Goal: Task Accomplishment & Management: Complete application form

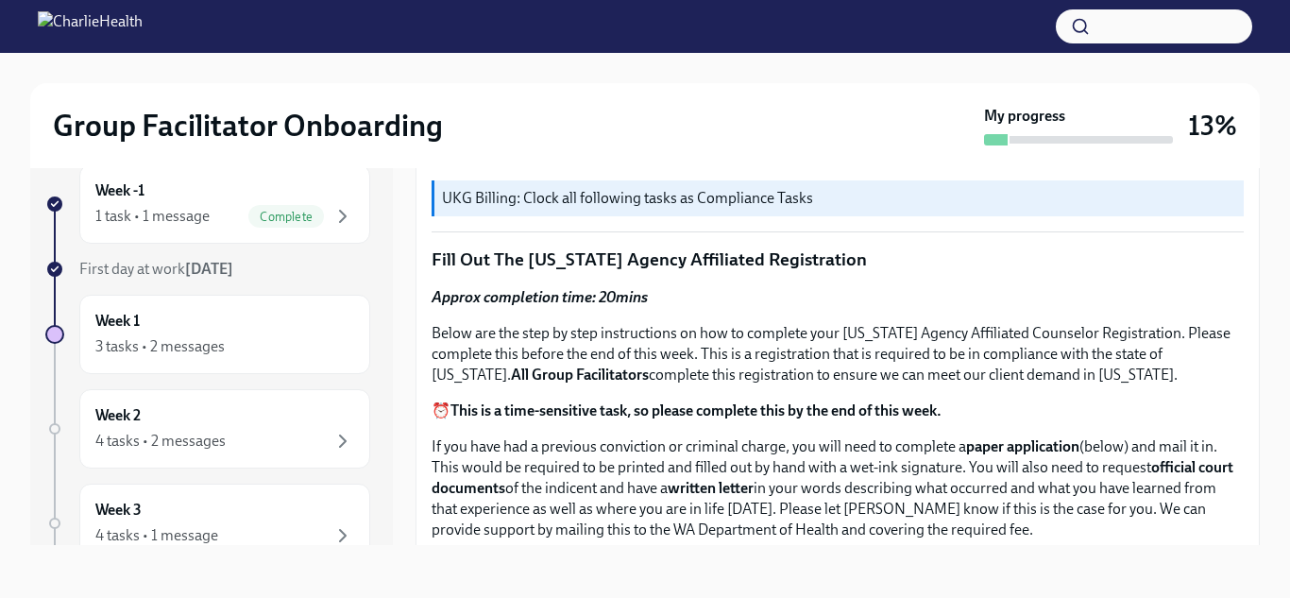
scroll to position [178, 0]
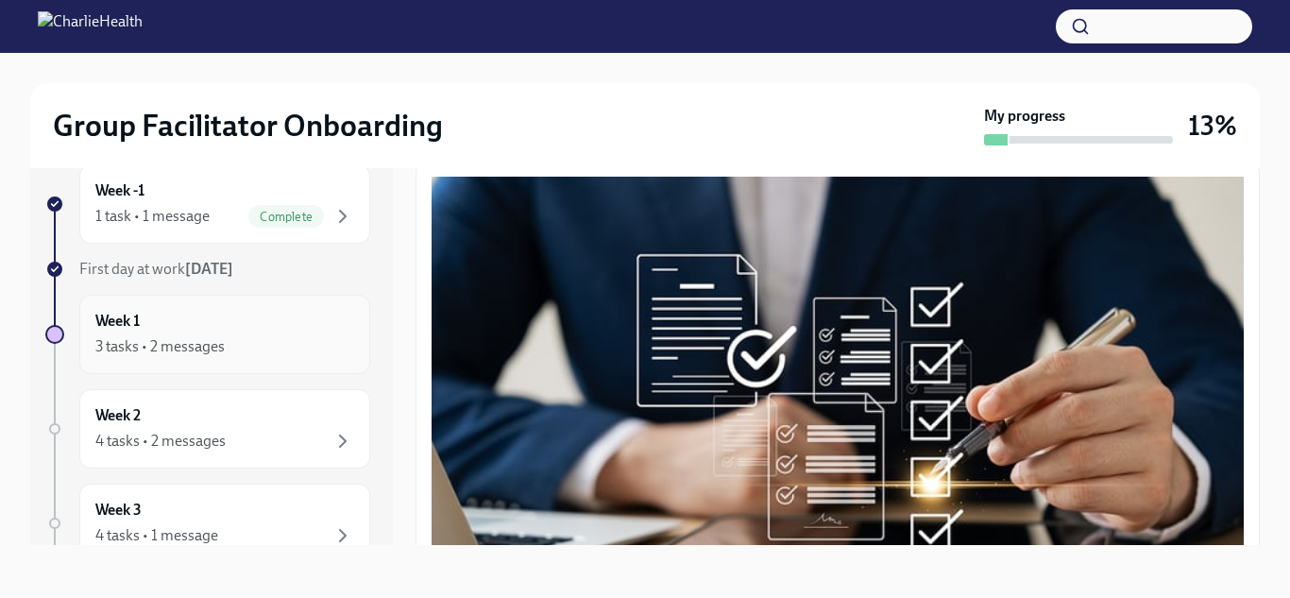
click at [136, 316] on h6 "Week 1" at bounding box center [117, 321] width 44 height 21
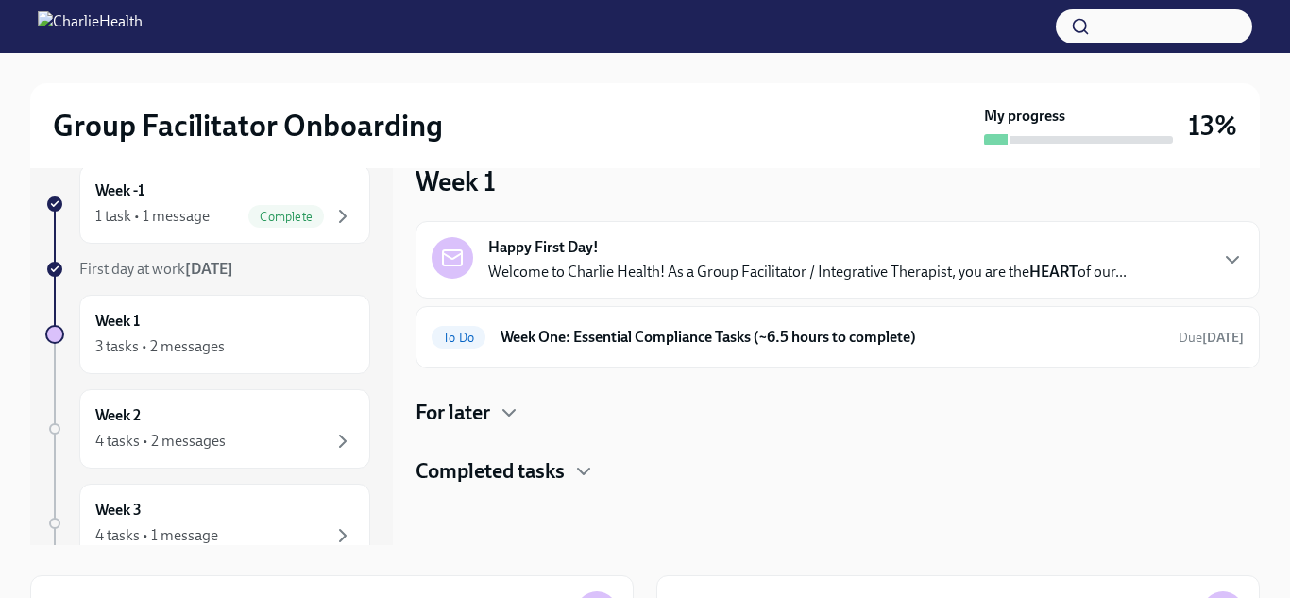
click at [136, 316] on h6 "Week 1" at bounding box center [117, 321] width 44 height 21
click at [725, 339] on h6 "Week One: Essential Compliance Tasks (~6.5 hours to complete)" at bounding box center [832, 337] width 663 height 21
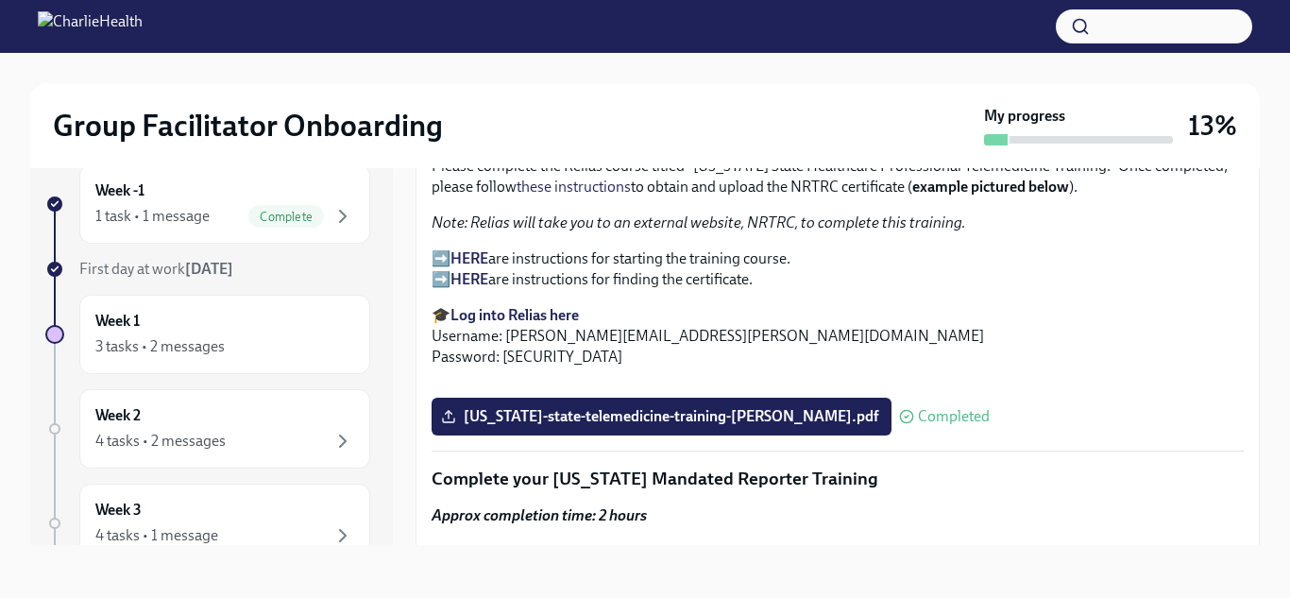
scroll to position [2614, 0]
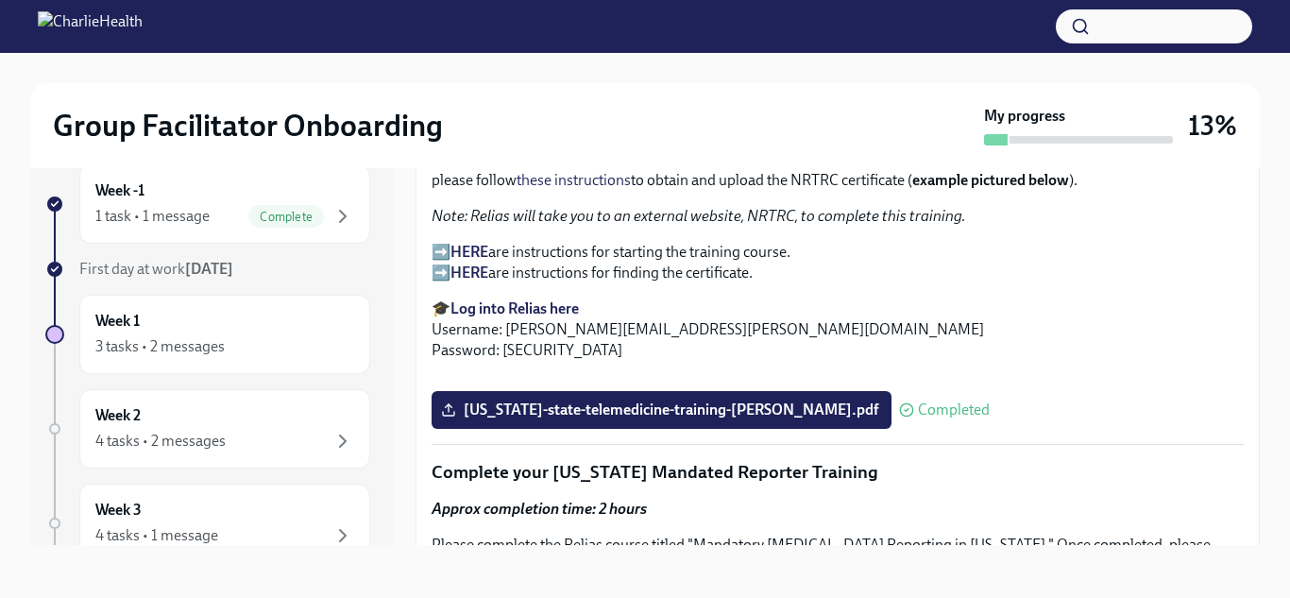
click at [725, 339] on p "🎓 Log into Relias here Username: [EMAIL_ADDRESS][PERSON_NAME][DOMAIN_NAME] Pass…" at bounding box center [838, 330] width 812 height 62
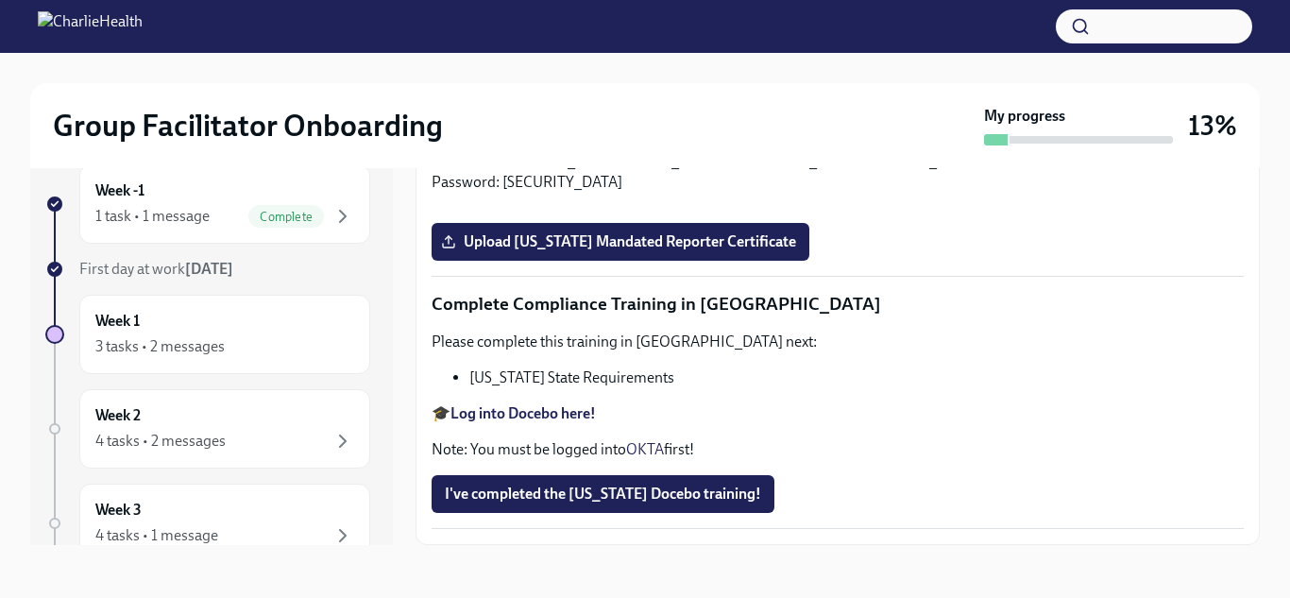
scroll to position [4189, 0]
click at [685, 251] on span "Upload [US_STATE] Mandated Reporter Certificate" at bounding box center [620, 241] width 351 height 19
click at [0, 0] on input "Upload [US_STATE] Mandated Reporter Certificate" at bounding box center [0, 0] width 0 height 0
click at [500, 261] on label "Upload [US_STATE] Mandated Reporter Certificate" at bounding box center [621, 242] width 378 height 38
click at [0, 0] on input "Upload [US_STATE] Mandated Reporter Certificate" at bounding box center [0, 0] width 0 height 0
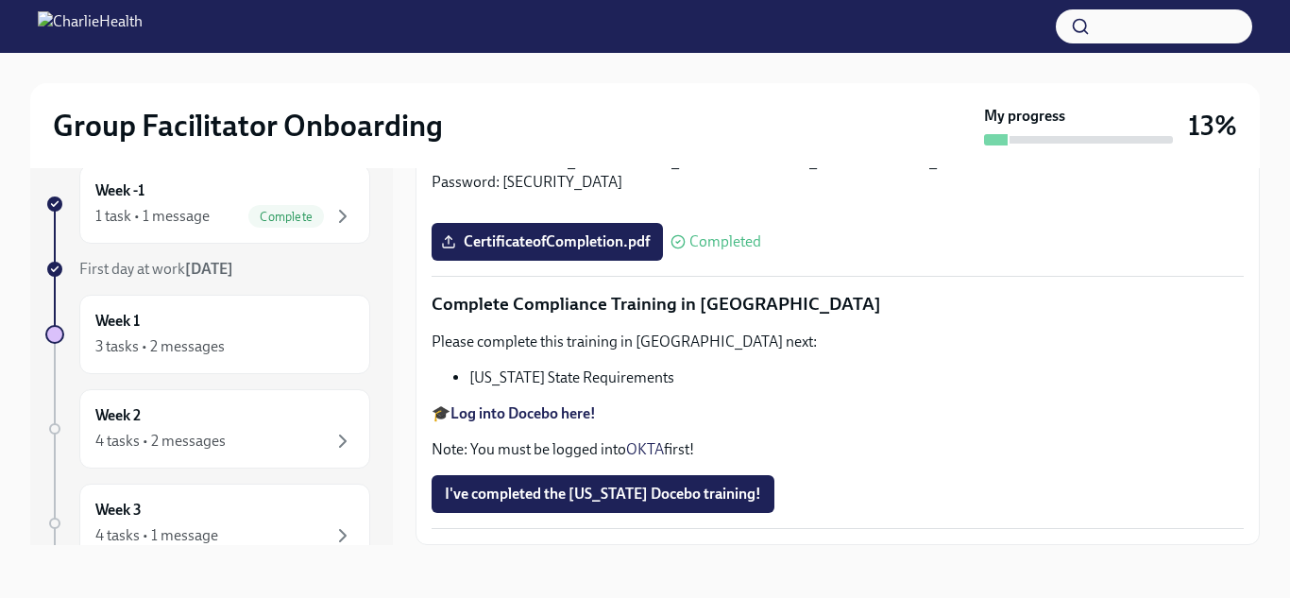
scroll to position [4289, 0]
click at [218, 331] on div "Week 1 3 tasks • 2 messages" at bounding box center [224, 334] width 259 height 47
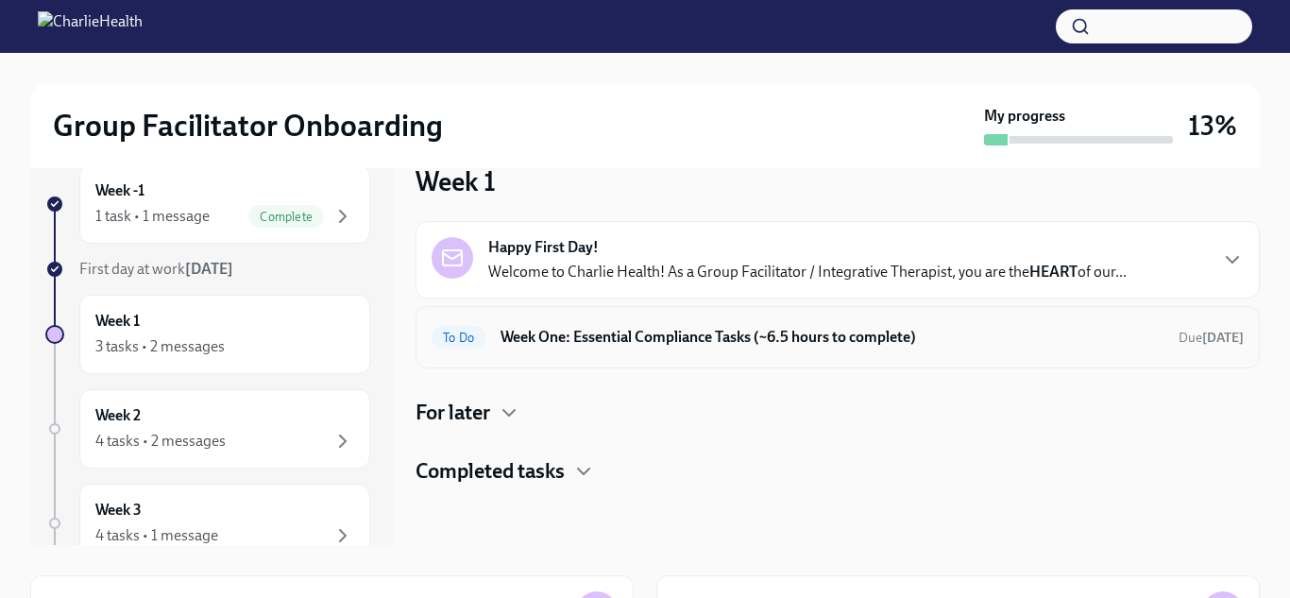
click at [554, 347] on h6 "Week One: Essential Compliance Tasks (~6.5 hours to complete)" at bounding box center [832, 337] width 663 height 21
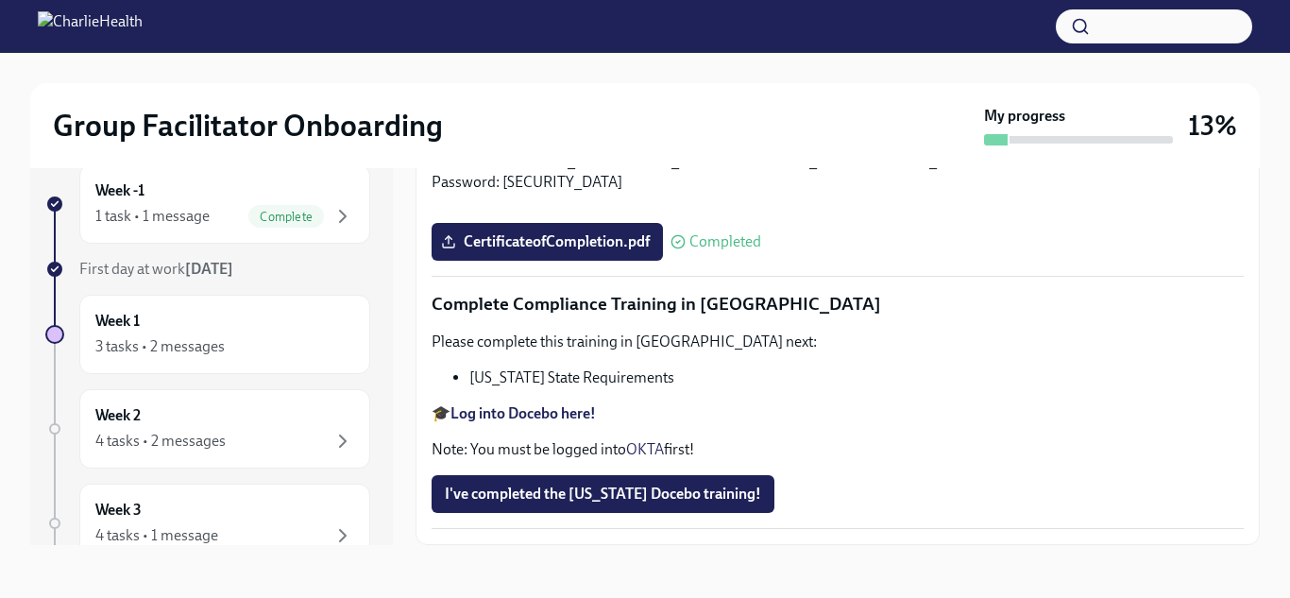
scroll to position [4300, 0]
click at [518, 404] on strong "Log into Docebo here!" at bounding box center [523, 413] width 145 height 18
click at [647, 236] on span "CertificateofCompletion.pdf" at bounding box center [547, 241] width 205 height 19
click at [0, 0] on input "CertificateofCompletion.pdf" at bounding box center [0, 0] width 0 height 0
click at [518, 481] on button "I've completed the [US_STATE] Docebo training!" at bounding box center [603, 494] width 343 height 38
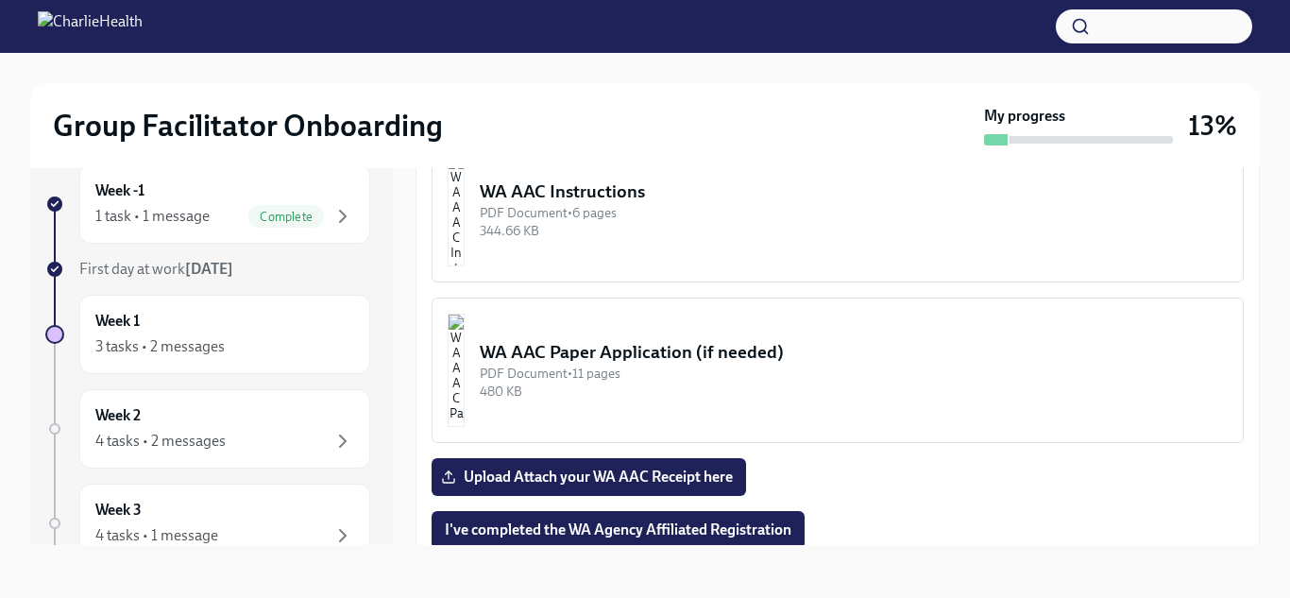
scroll to position [1579, 0]
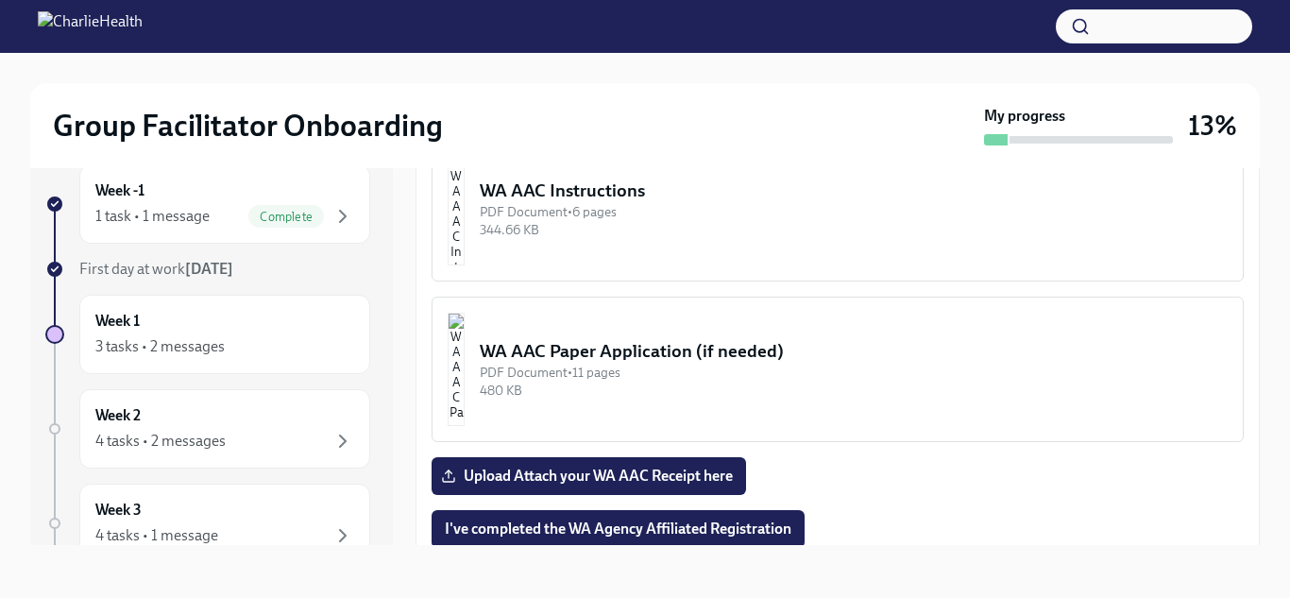
click at [599, 185] on div "WA AAC Instructions" at bounding box center [854, 191] width 748 height 25
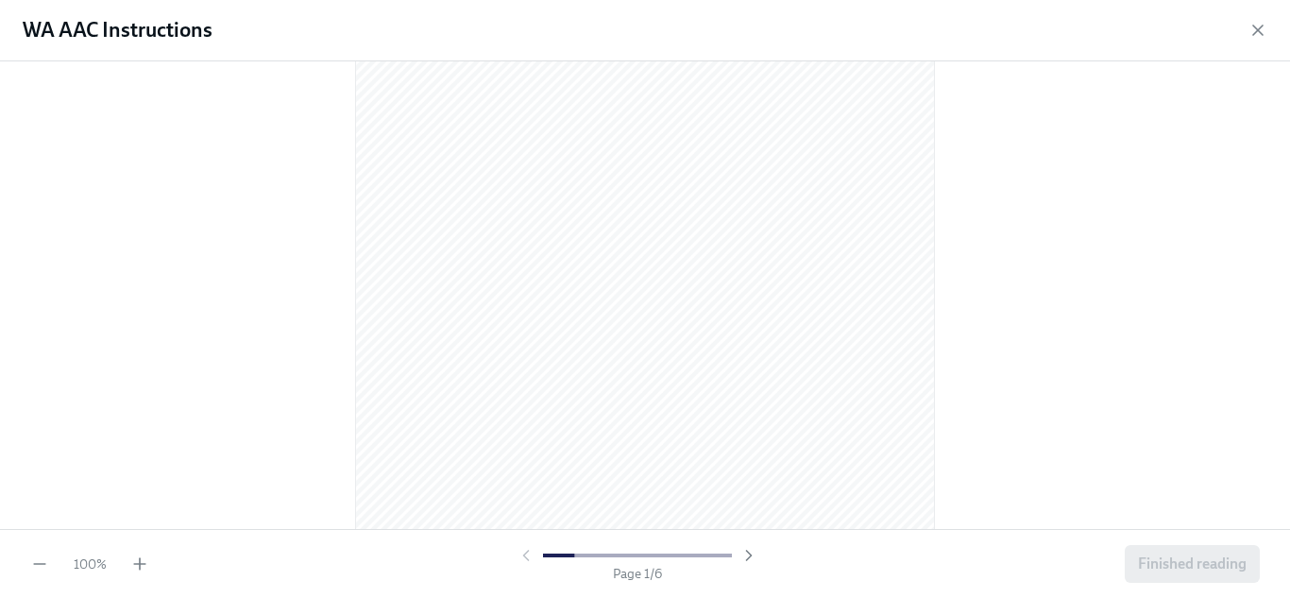
scroll to position [281, 0]
click at [752, 550] on icon "button" at bounding box center [749, 555] width 19 height 19
click at [519, 557] on icon "button" at bounding box center [526, 555] width 19 height 19
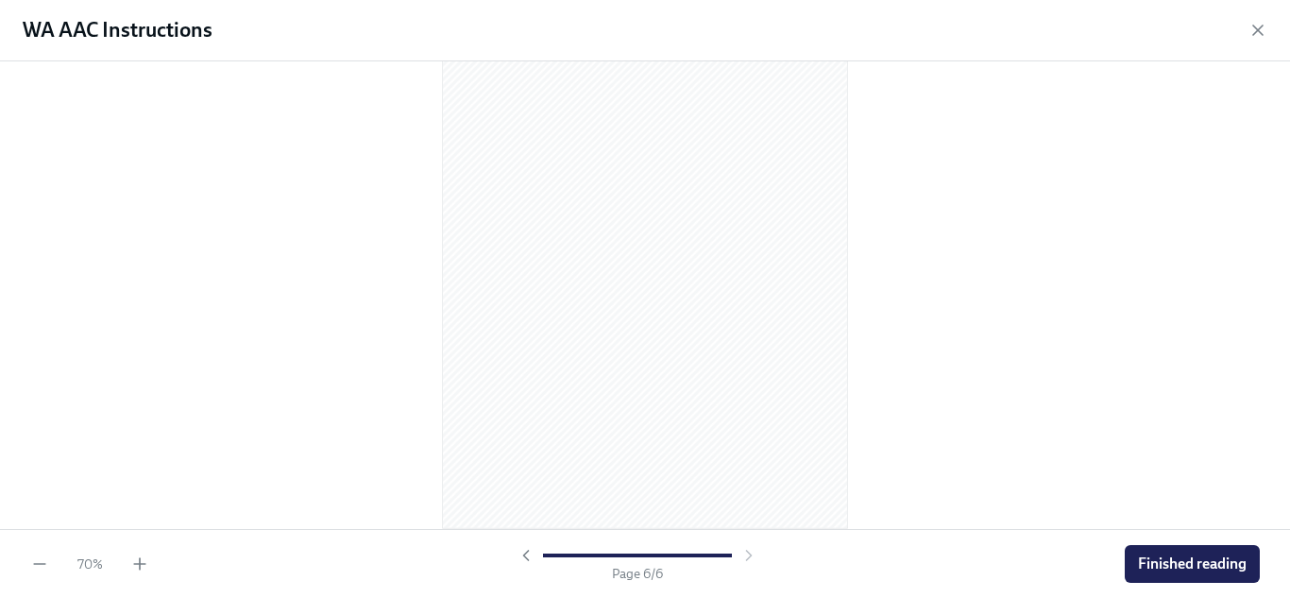
scroll to position [1444, 0]
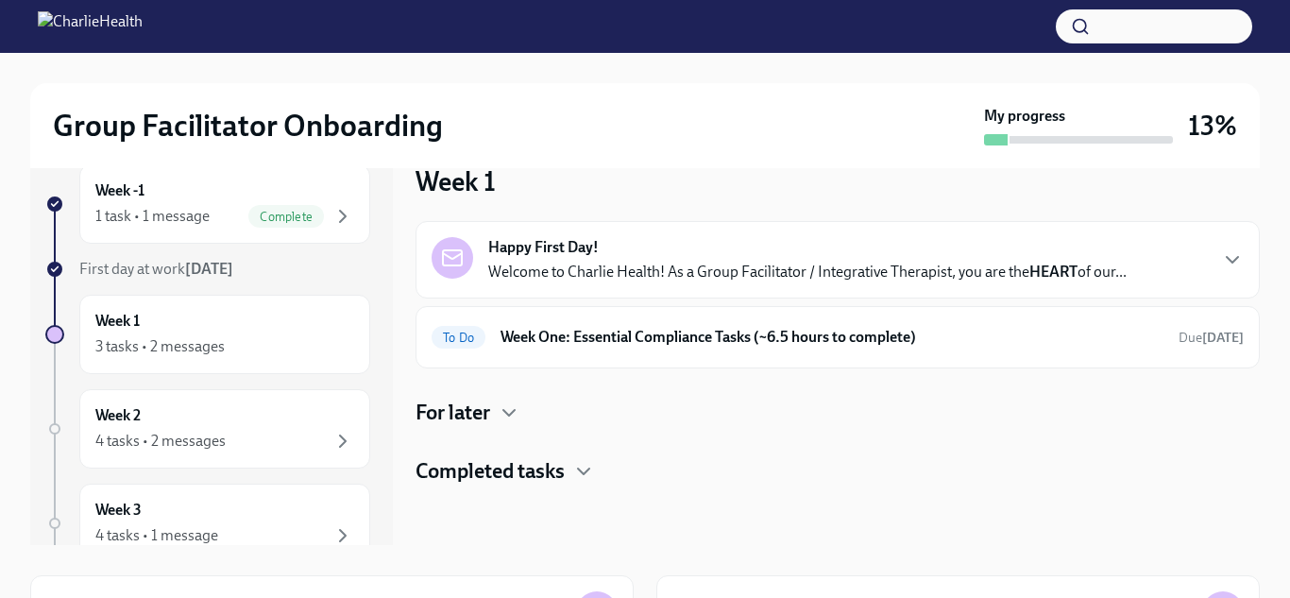
click at [654, 241] on div "Happy First Day! Welcome to Charlie Health! As a Group Facilitator / Integrativ…" at bounding box center [807, 259] width 639 height 45
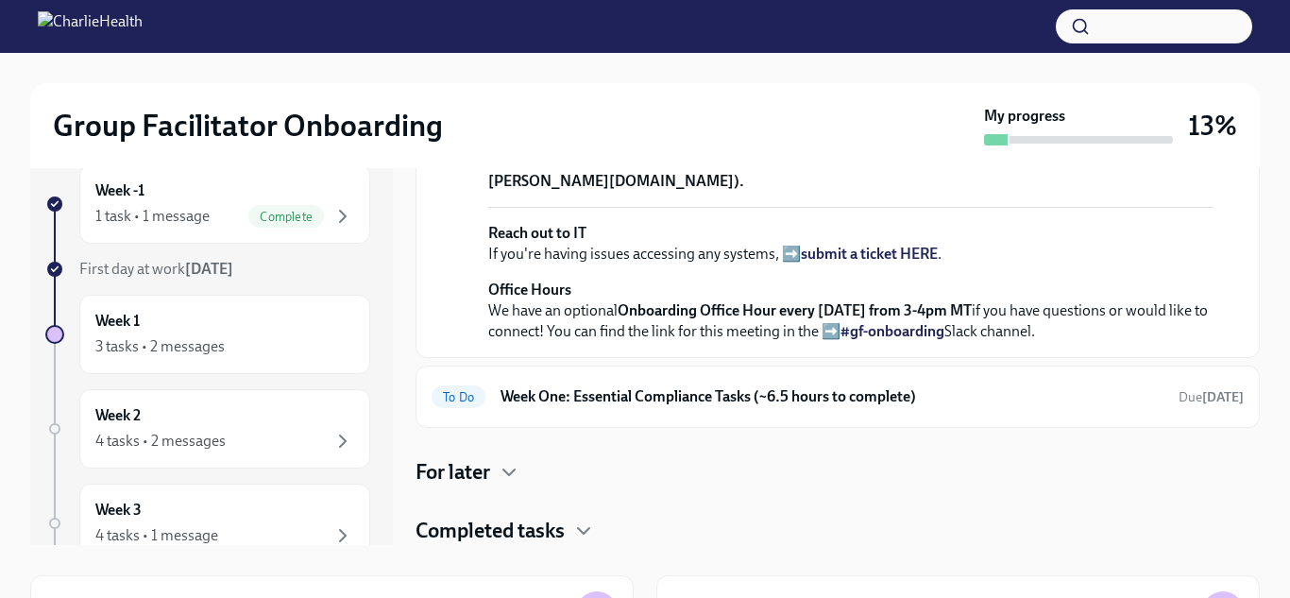
scroll to position [759, 0]
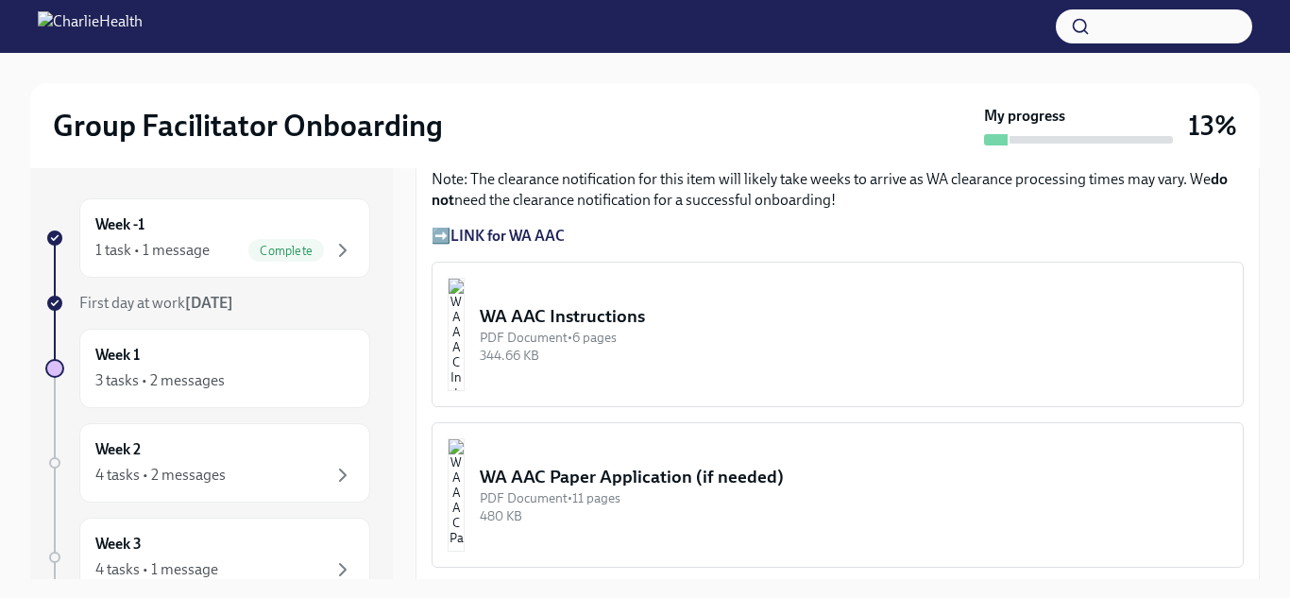
scroll to position [1487, 0]
click at [601, 320] on div "WA AAC Instructions" at bounding box center [854, 316] width 748 height 25
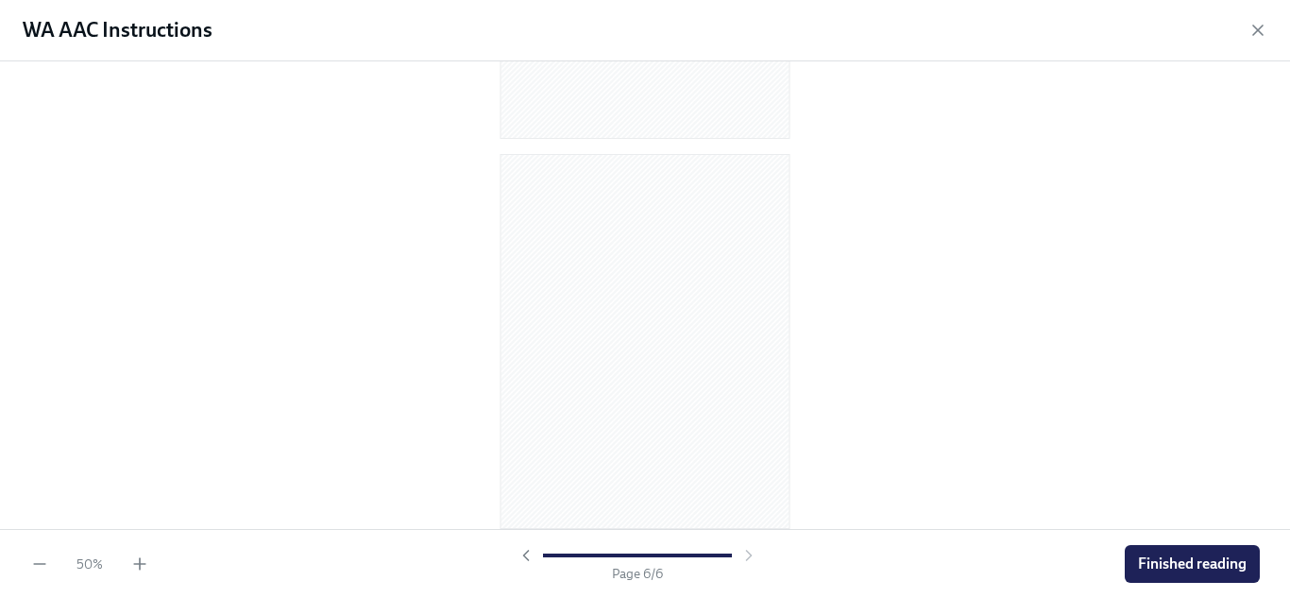
scroll to position [1444, 0]
click at [145, 561] on icon "button" at bounding box center [139, 564] width 19 height 19
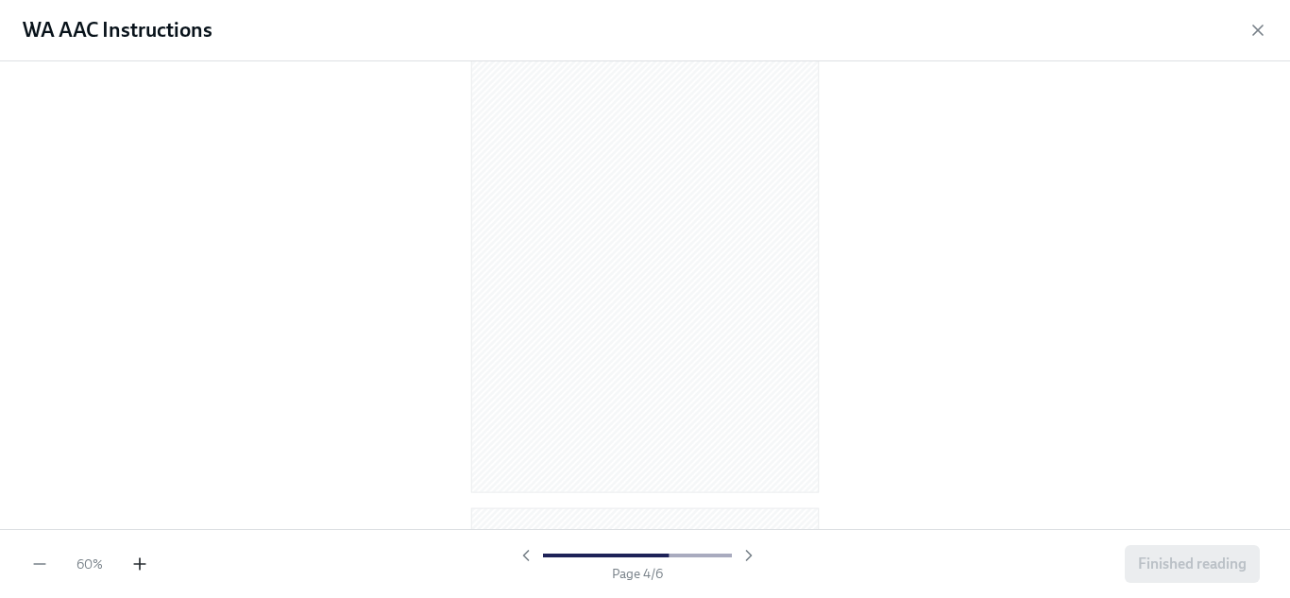
click at [145, 561] on icon "button" at bounding box center [139, 564] width 19 height 19
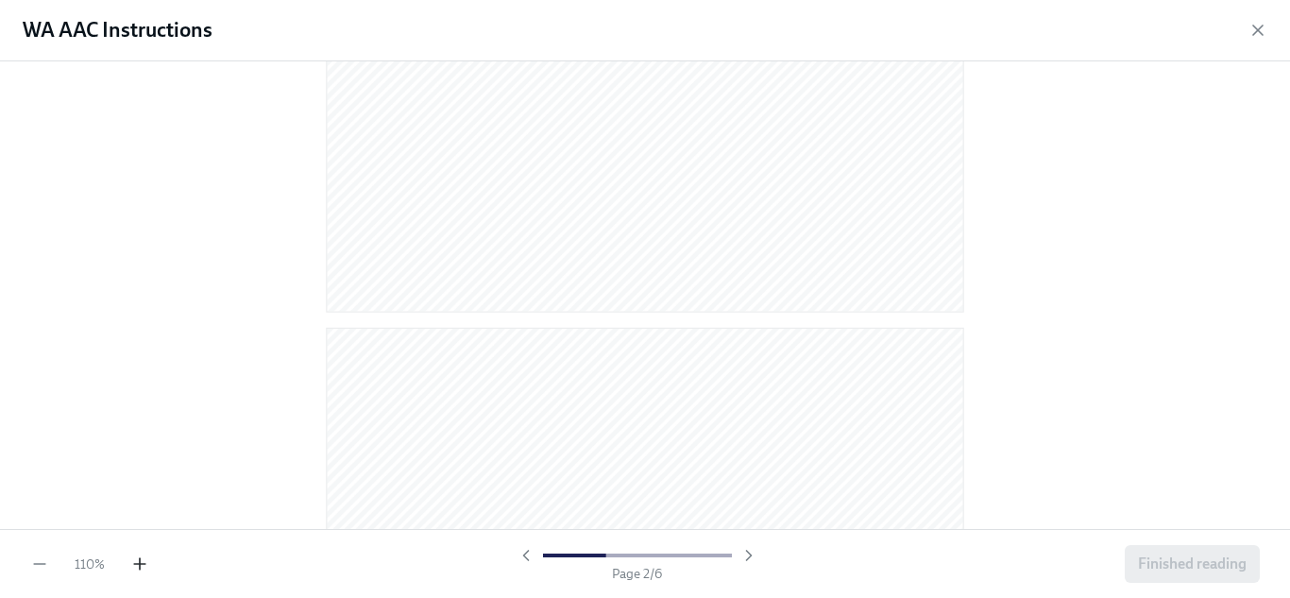
click at [145, 561] on icon "button" at bounding box center [139, 564] width 19 height 19
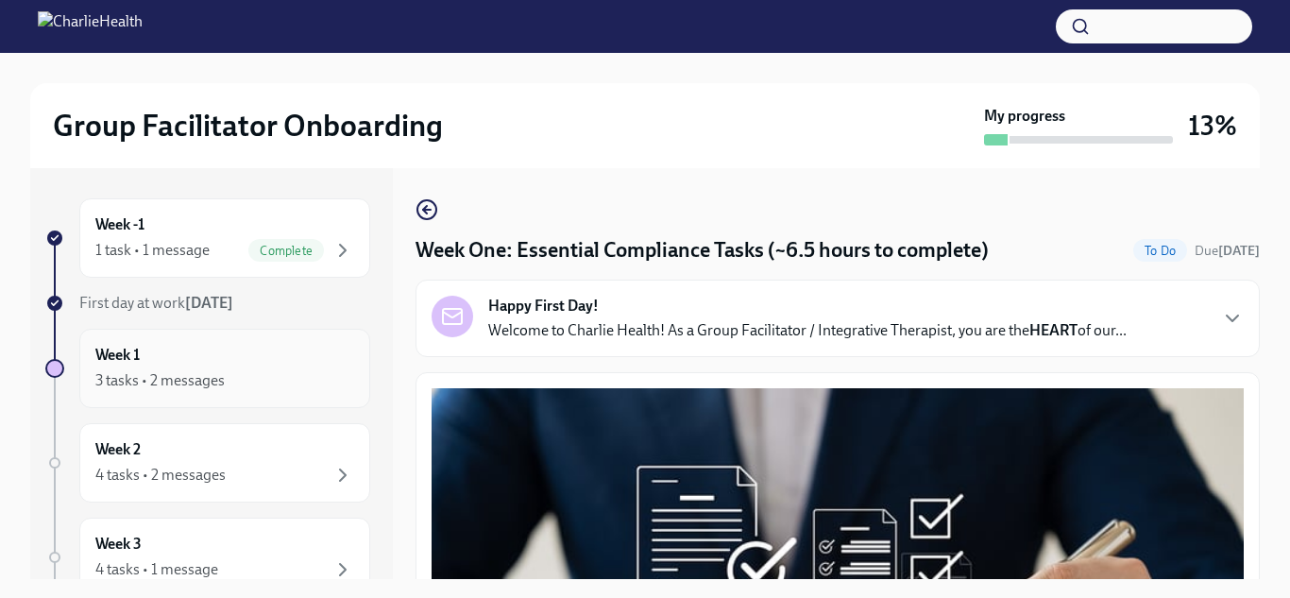
click at [153, 377] on div "3 tasks • 2 messages" at bounding box center [159, 380] width 129 height 21
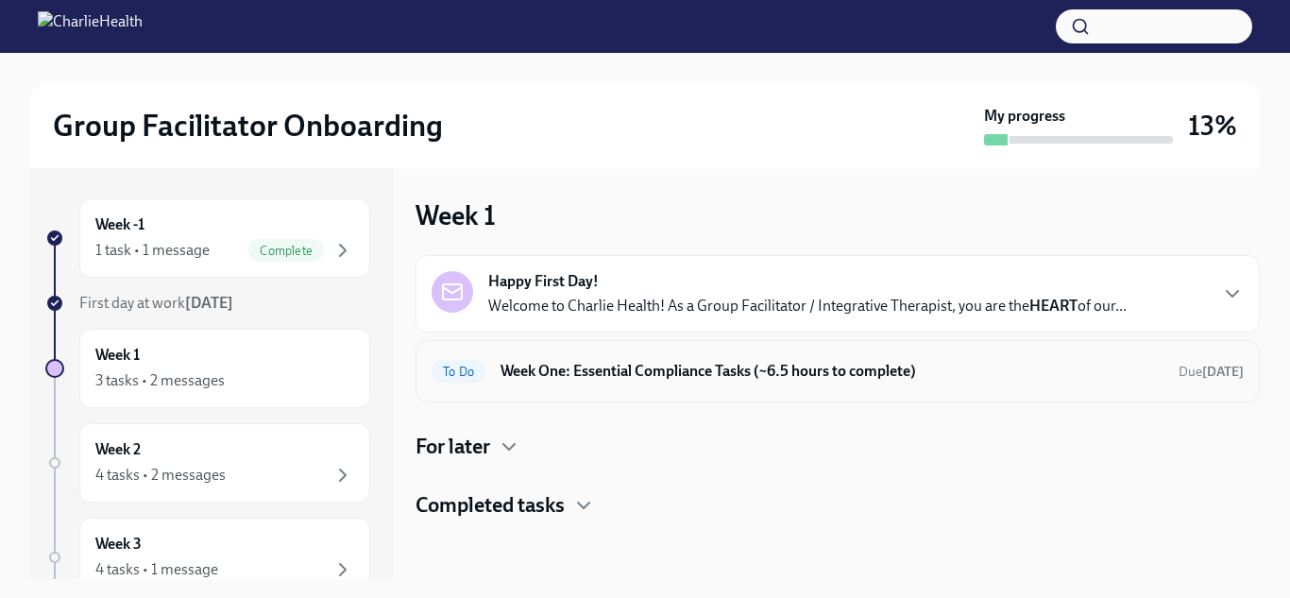
click at [699, 382] on div "To Do Week One: Essential Compliance Tasks (~6.5 hours to complete) Due [DATE]" at bounding box center [838, 371] width 812 height 30
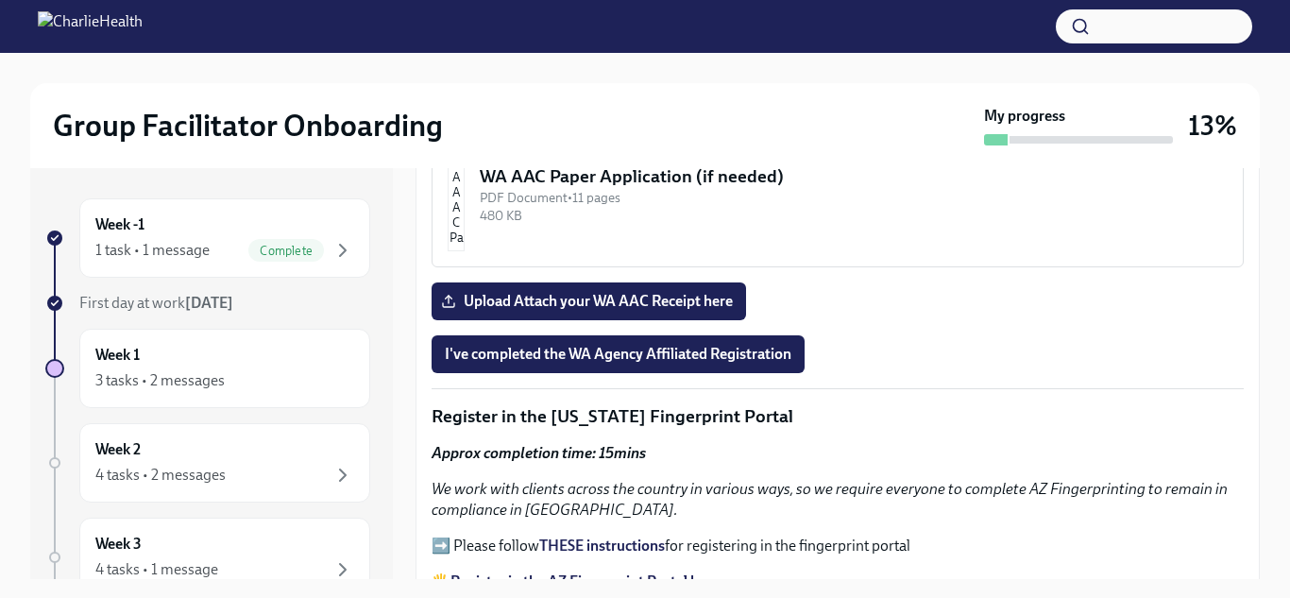
scroll to position [1769, 0]
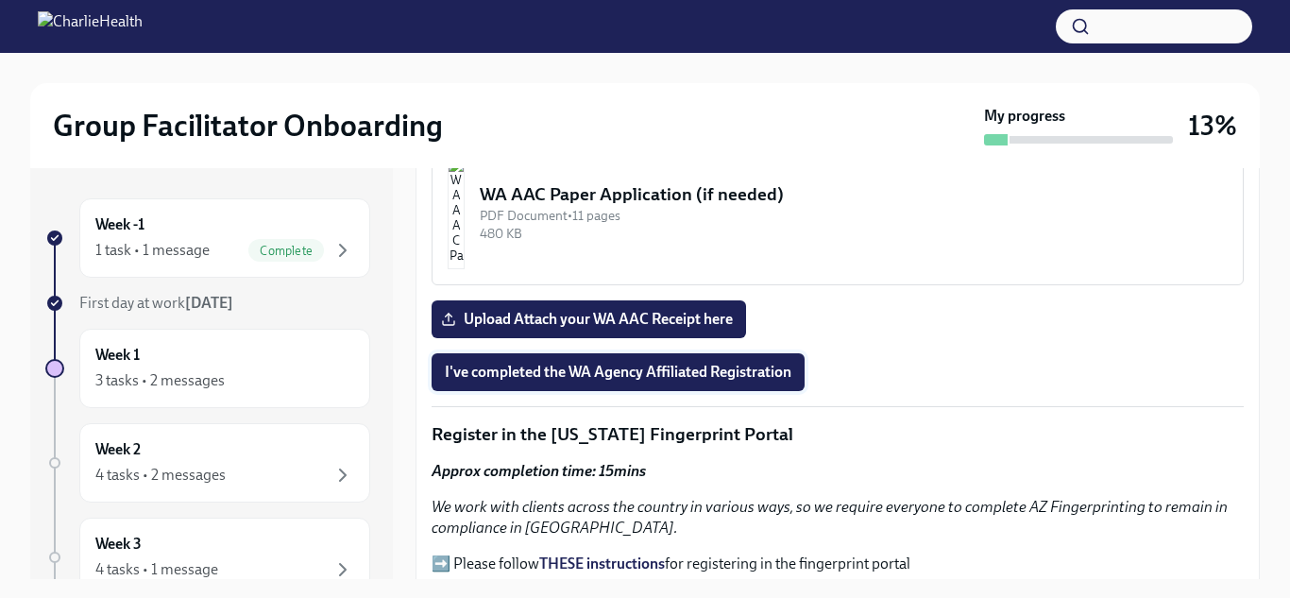
click at [613, 370] on span "I've completed the WA Agency Affiliated Registration" at bounding box center [618, 372] width 347 height 19
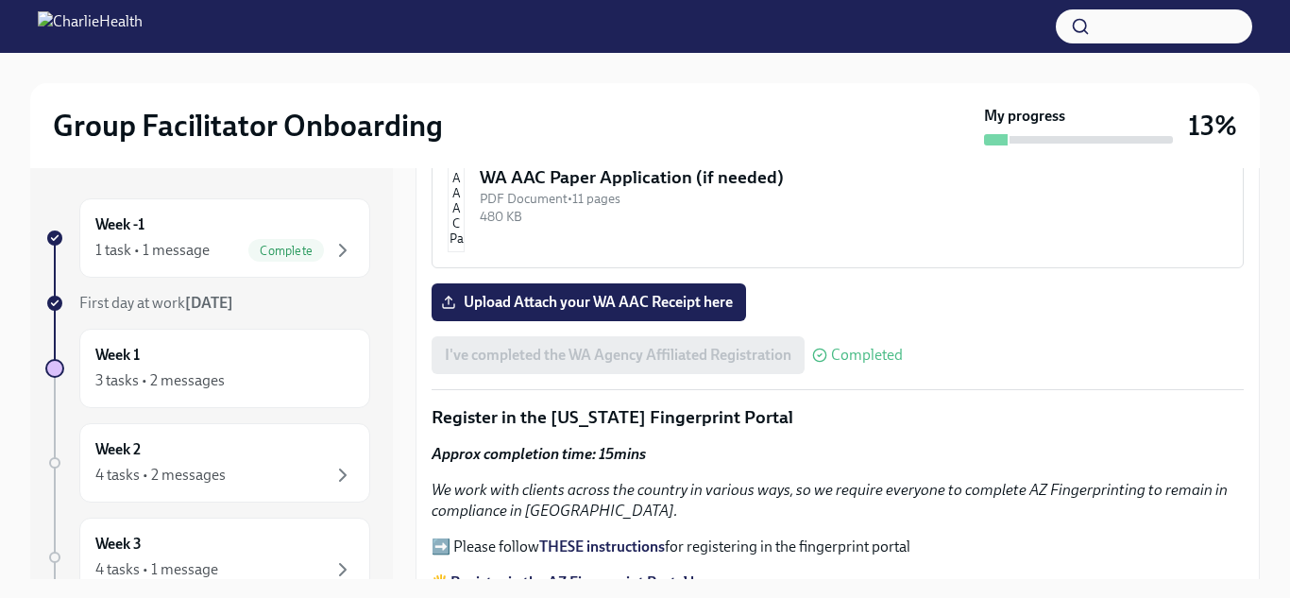
scroll to position [1785, 0]
click at [544, 299] on span "Upload Attach your WA AAC Receipt here" at bounding box center [589, 303] width 288 height 19
click at [0, 0] on input "Upload Attach your WA AAC Receipt here" at bounding box center [0, 0] width 0 height 0
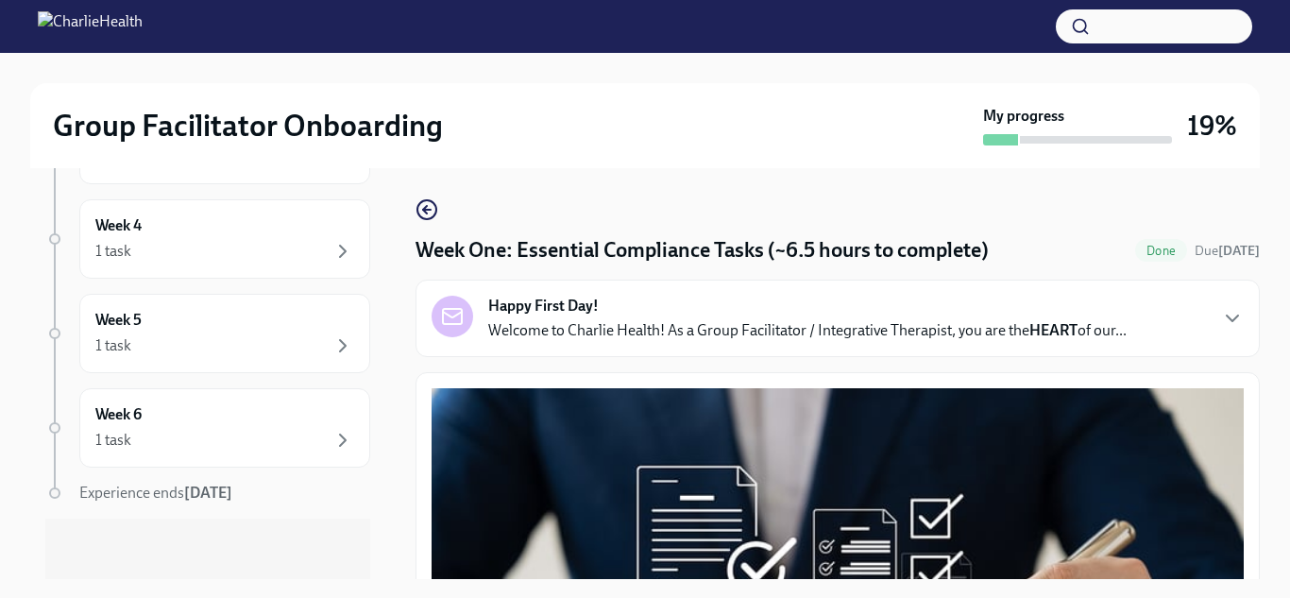
scroll to position [0, 0]
